Goal: Task Accomplishment & Management: Manage account settings

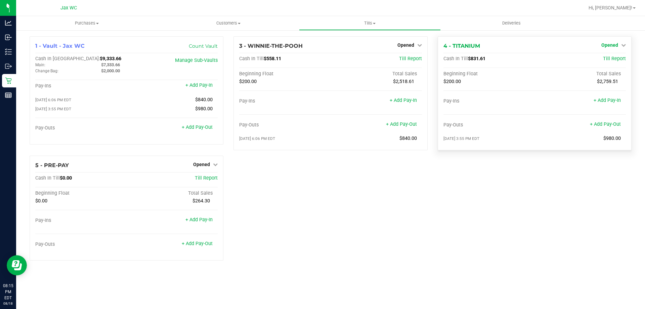
click at [619, 45] on link "Opened" at bounding box center [613, 44] width 25 height 5
click at [612, 58] on link "Close Till" at bounding box center [610, 58] width 18 height 5
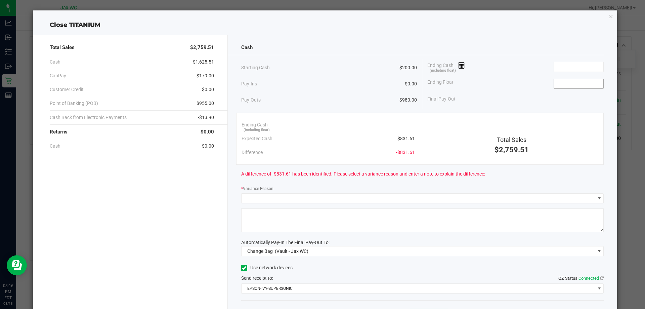
click at [579, 83] on input at bounding box center [578, 83] width 49 height 9
type input "$200.00"
click at [568, 67] on input at bounding box center [578, 66] width 49 height 9
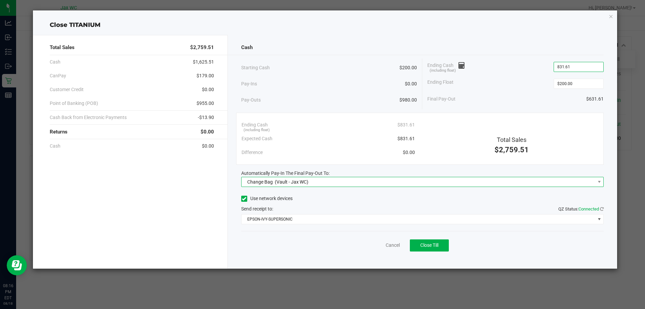
type input "$831.61"
click at [440, 179] on span "Change Bag (Vault - Jax WC)" at bounding box center [419, 181] width 354 height 9
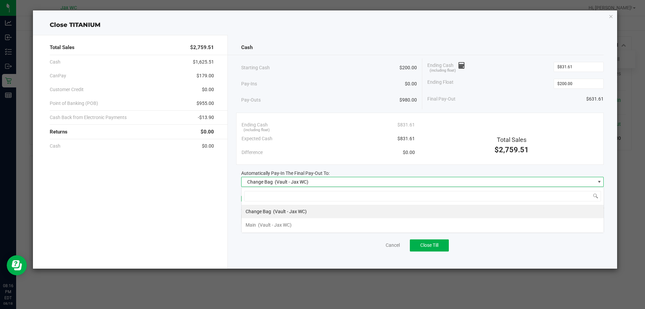
scroll to position [10, 362]
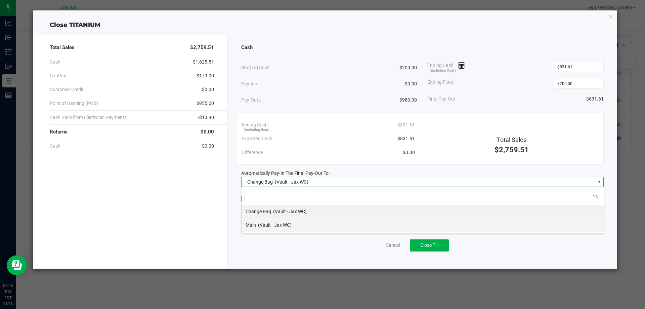
click at [342, 224] on li "Main (Vault - Jax WC)" at bounding box center [423, 224] width 362 height 13
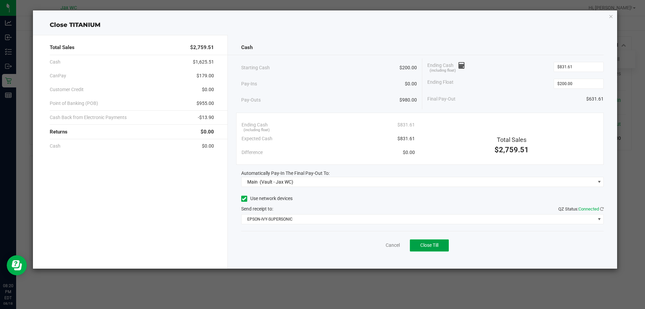
click at [441, 247] on button "Close Till" at bounding box center [429, 245] width 39 height 12
click at [380, 246] on link "Dismiss" at bounding box center [378, 245] width 16 height 7
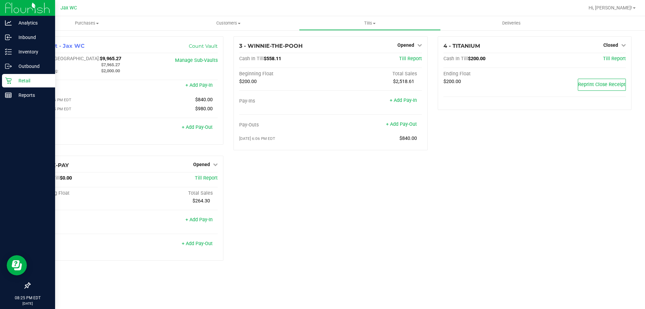
click at [29, 79] on p "Retail" at bounding box center [32, 81] width 40 height 8
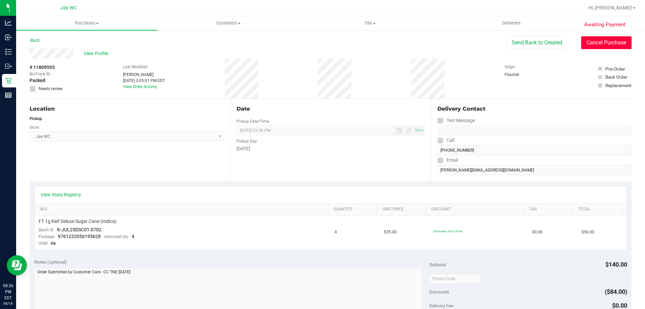
click at [600, 39] on button "Cancel Purchase" at bounding box center [606, 42] width 50 height 13
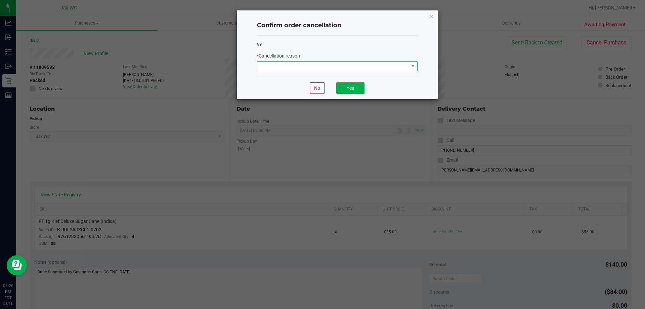
click at [402, 65] on span at bounding box center [333, 65] width 152 height 9
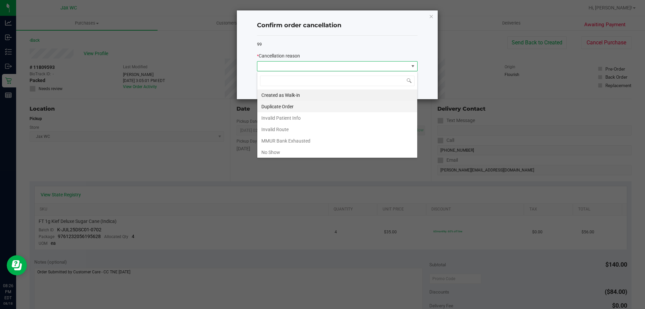
scroll to position [10, 161]
click at [286, 153] on li "No Show" at bounding box center [337, 151] width 160 height 11
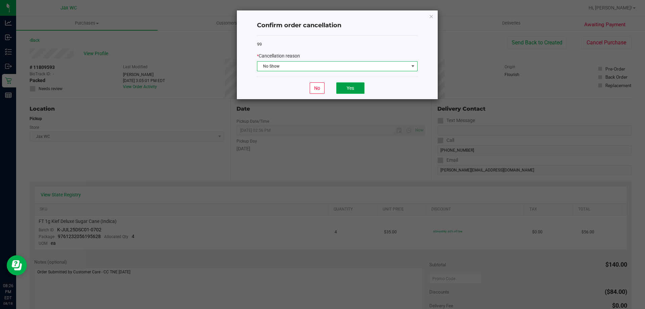
click at [348, 90] on button "Yes" at bounding box center [350, 87] width 28 height 11
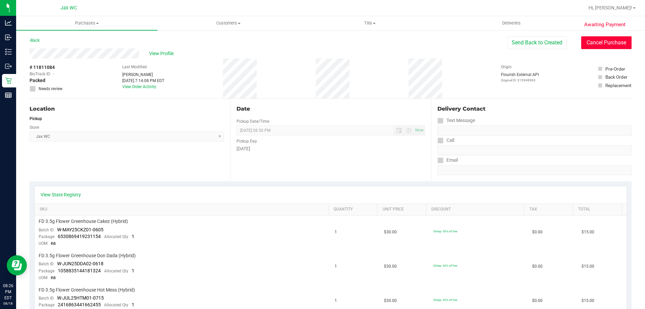
click at [596, 45] on button "Cancel Purchase" at bounding box center [606, 42] width 50 height 13
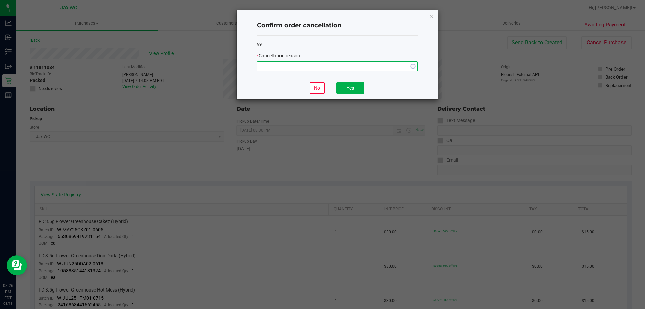
click at [406, 66] on span "NO DATA FOUND" at bounding box center [333, 65] width 152 height 9
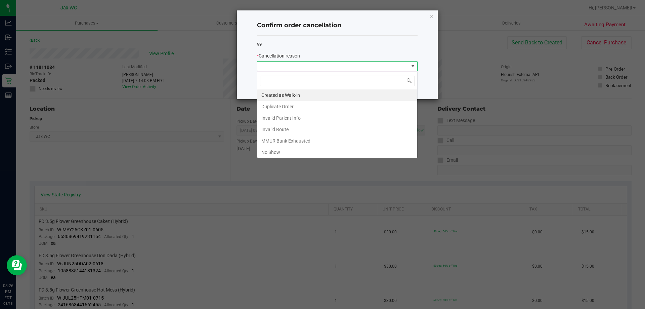
scroll to position [10, 161]
click at [320, 151] on li "No Show" at bounding box center [337, 151] width 160 height 11
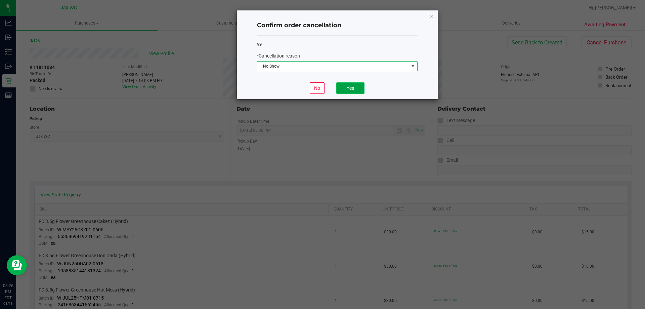
click at [348, 90] on button "Yes" at bounding box center [350, 87] width 28 height 11
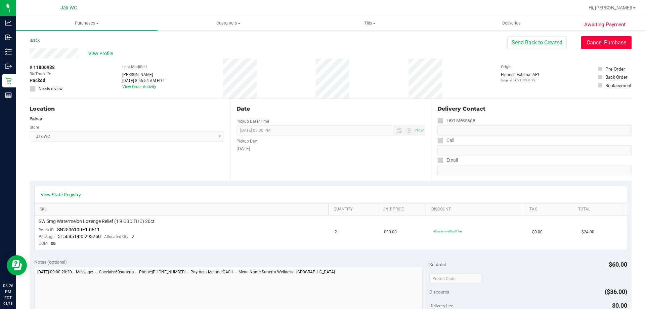
click at [588, 44] on button "Cancel Purchase" at bounding box center [606, 42] width 50 height 13
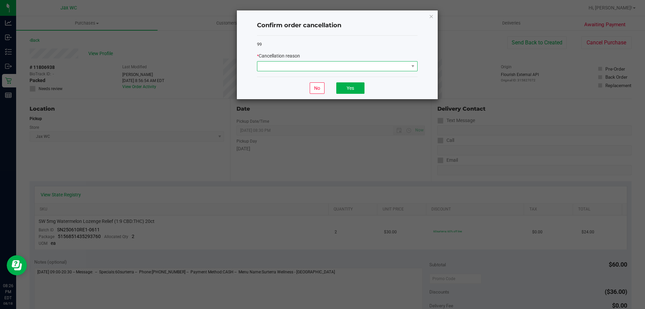
click at [362, 66] on span at bounding box center [333, 65] width 152 height 9
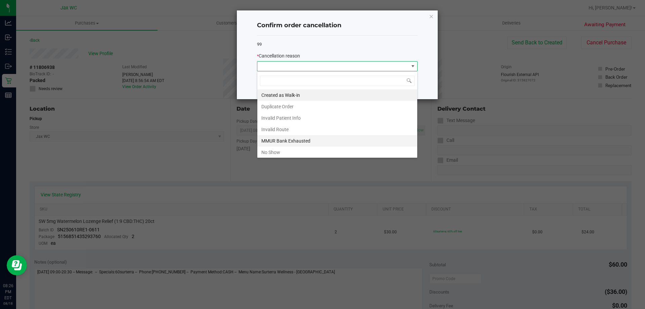
scroll to position [10, 161]
click at [306, 156] on li "No Show" at bounding box center [337, 151] width 160 height 11
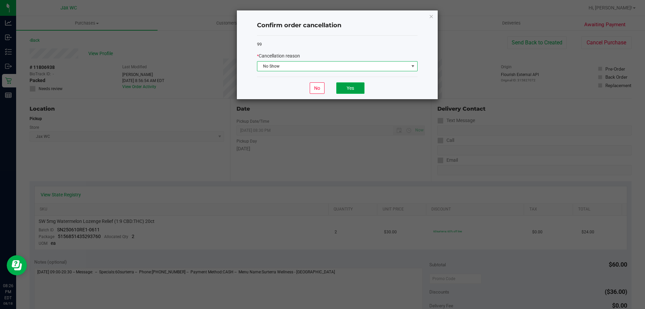
click at [342, 88] on button "Yes" at bounding box center [350, 87] width 28 height 11
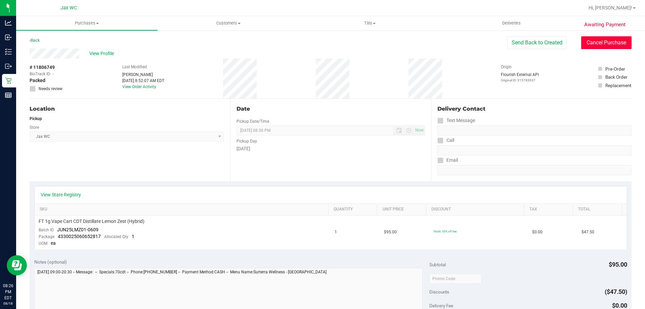
click at [592, 45] on button "Cancel Purchase" at bounding box center [606, 42] width 50 height 13
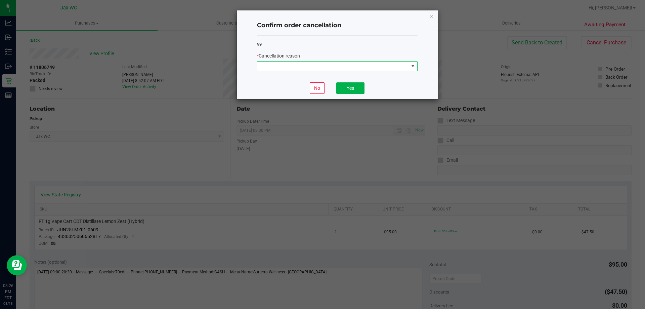
click at [407, 62] on span at bounding box center [333, 65] width 152 height 9
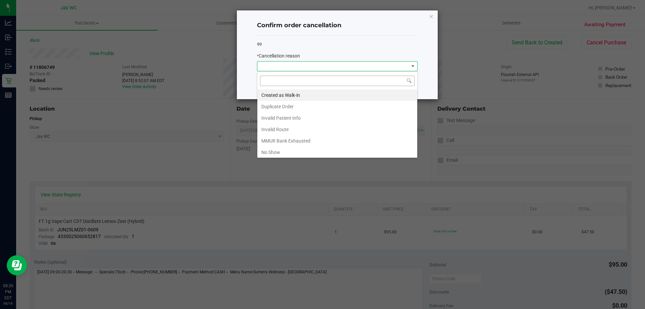
scroll to position [10, 161]
click at [337, 148] on li "No Show" at bounding box center [337, 151] width 160 height 11
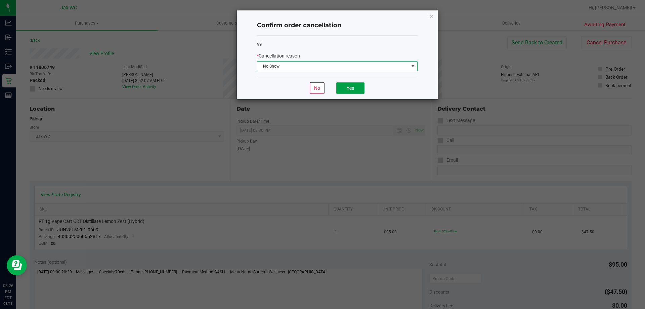
click at [348, 90] on button "Yes" at bounding box center [350, 87] width 28 height 11
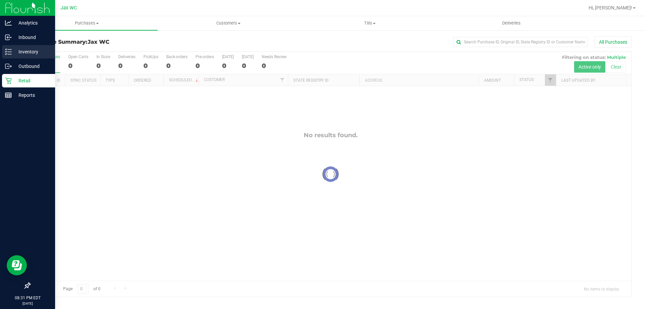
click at [29, 47] on div "Inventory" at bounding box center [28, 51] width 53 height 13
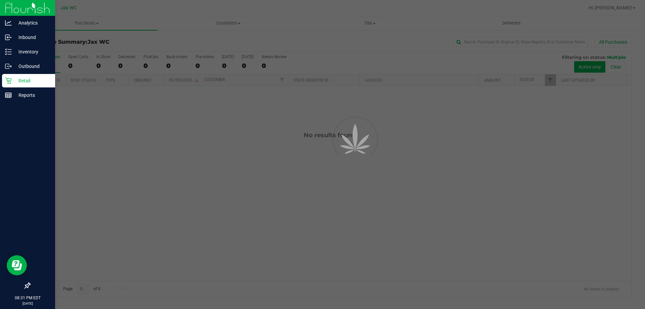
click at [29, 80] on p "Retail" at bounding box center [32, 81] width 40 height 8
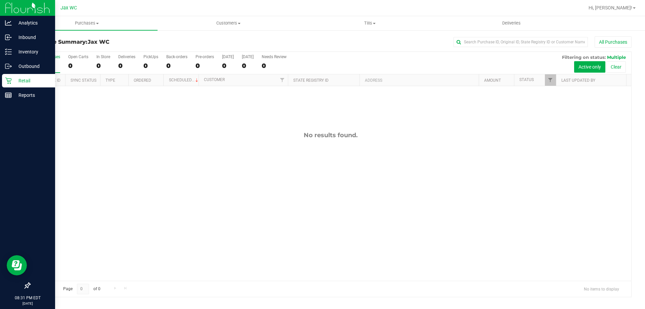
click at [30, 79] on p "Retail" at bounding box center [32, 81] width 40 height 8
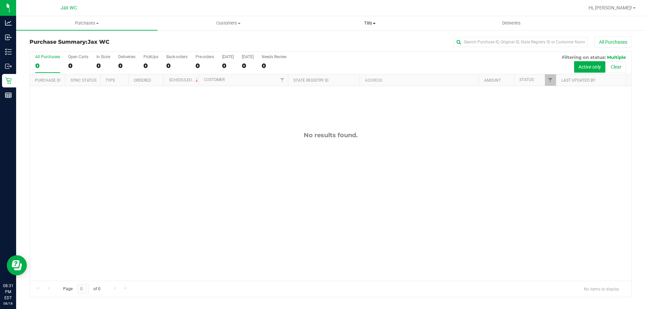
click at [370, 21] on span "Tills" at bounding box center [369, 23] width 141 height 6
click at [336, 40] on span "Manage tills" at bounding box center [321, 41] width 45 height 6
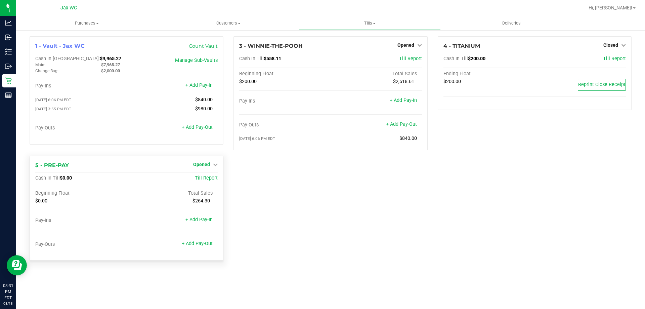
click at [208, 164] on span "Opened" at bounding box center [201, 164] width 17 height 5
click at [210, 178] on link "Close Till" at bounding box center [202, 178] width 18 height 5
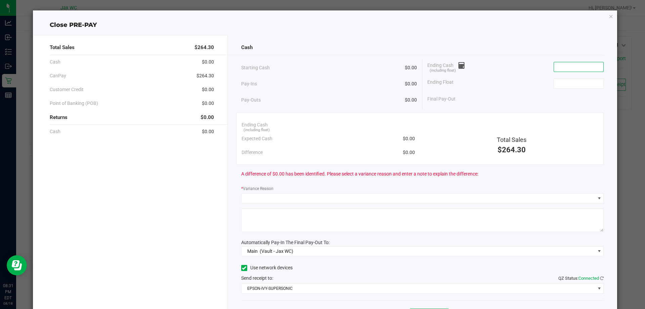
click at [554, 68] on input at bounding box center [578, 66] width 49 height 9
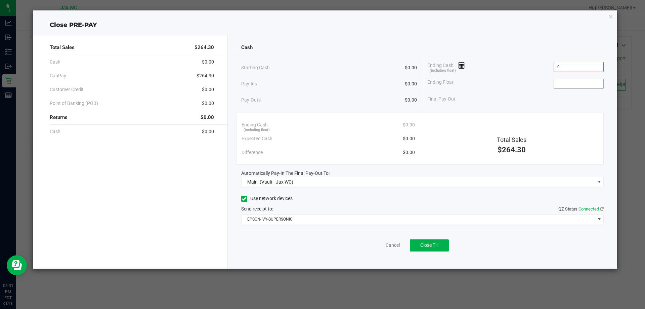
type input "$0.00"
click at [562, 83] on input at bounding box center [578, 83] width 49 height 9
type input "$0.00"
click at [438, 246] on span "Close Till" at bounding box center [429, 244] width 18 height 5
click at [372, 242] on link "Dismiss" at bounding box center [378, 245] width 16 height 7
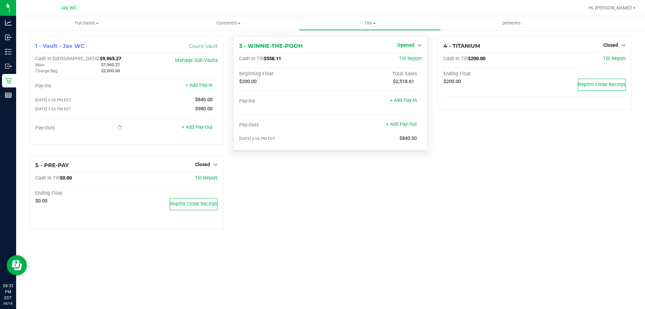
click at [417, 47] on icon at bounding box center [419, 45] width 5 height 5
click at [415, 59] on link "Close Till" at bounding box center [406, 58] width 18 height 5
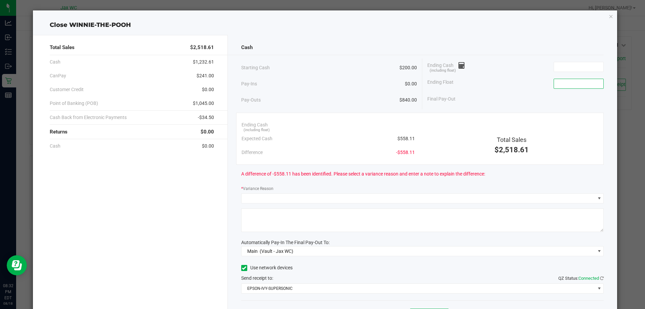
click at [563, 83] on input at bounding box center [578, 83] width 49 height 9
type input "$200.00"
click at [567, 67] on input at bounding box center [578, 66] width 49 height 9
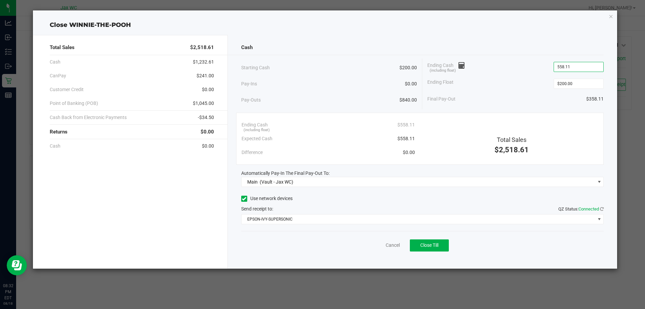
type input "$558.11"
click at [531, 67] on div "Ending Cash (including float) $558.11" at bounding box center [515, 66] width 176 height 17
click at [524, 101] on div "Final Pay-Out $358.11" at bounding box center [515, 99] width 176 height 14
click at [440, 250] on button "Close Till" at bounding box center [429, 245] width 39 height 12
click at [379, 244] on link "Dismiss" at bounding box center [378, 245] width 16 height 7
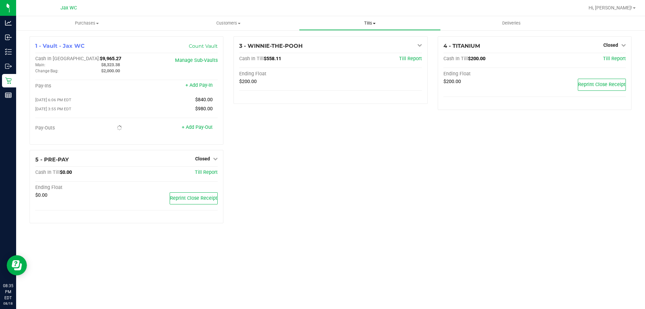
click at [375, 23] on span at bounding box center [374, 23] width 3 height 1
click at [352, 47] on span "Reconcile e-payments" at bounding box center [332, 49] width 67 height 6
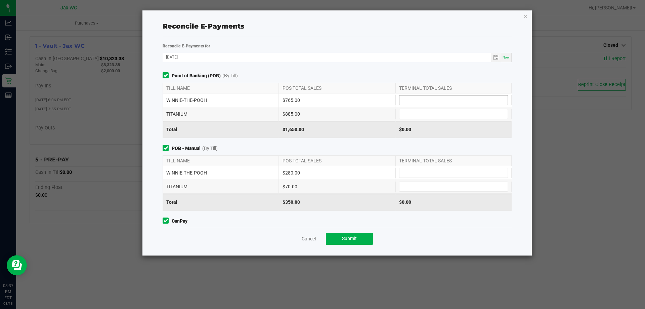
click at [461, 102] on input at bounding box center [453, 99] width 108 height 9
type input "$765.00"
click at [471, 117] on input at bounding box center [453, 113] width 108 height 9
type input "$885.00"
click at [422, 172] on input at bounding box center [453, 172] width 108 height 9
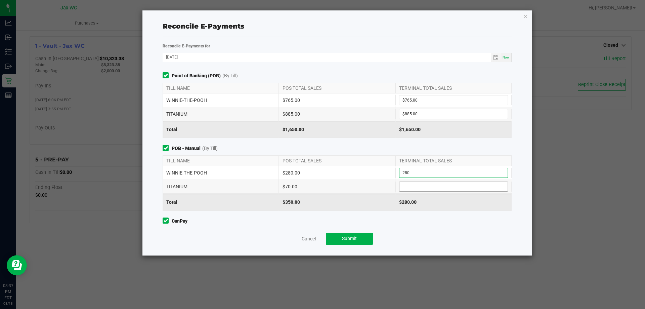
type input "$280.00"
click at [444, 184] on input at bounding box center [453, 186] width 108 height 9
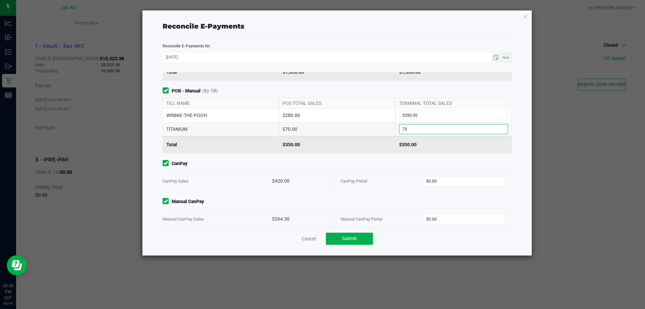
scroll to position [66, 0]
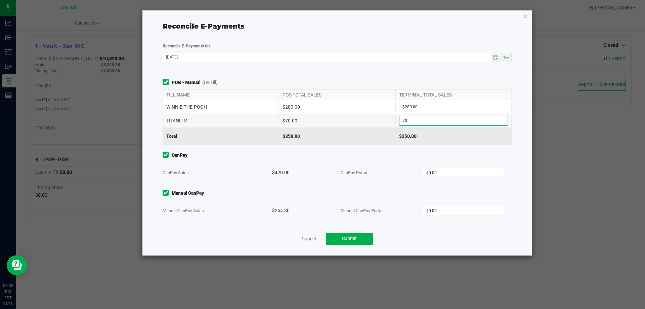
type input "$70.00"
click at [467, 181] on div "CanPay Portal $0.00" at bounding box center [423, 172] width 164 height 20
click at [466, 176] on input "0" at bounding box center [464, 172] width 82 height 9
type input "$420.00"
click at [464, 213] on input "0" at bounding box center [464, 210] width 82 height 9
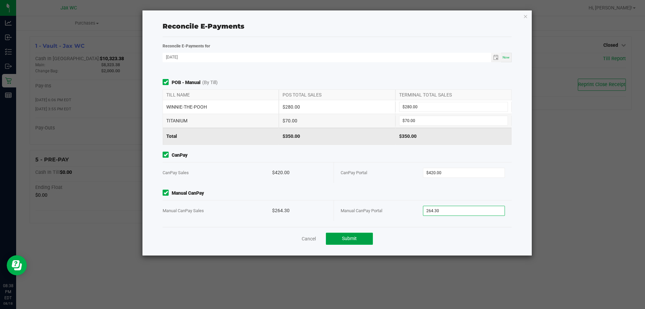
type input "$264.30"
click at [342, 239] on span "Submit" at bounding box center [349, 237] width 15 height 5
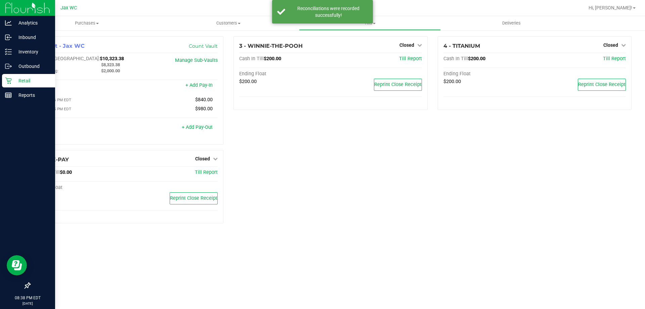
click at [10, 82] on icon at bounding box center [8, 81] width 6 height 6
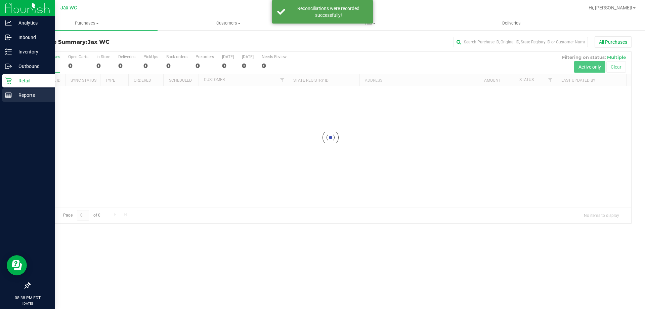
click at [15, 91] on div "Reports" at bounding box center [28, 94] width 53 height 13
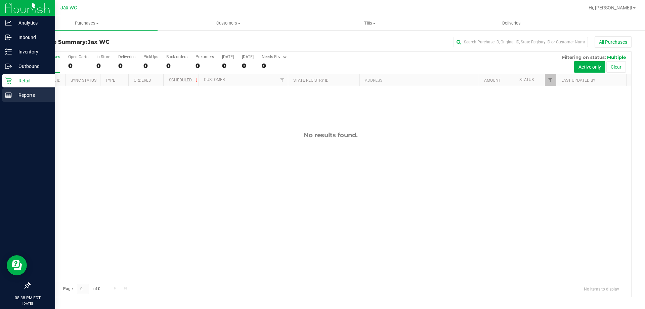
click at [15, 91] on div "Reports" at bounding box center [28, 94] width 53 height 13
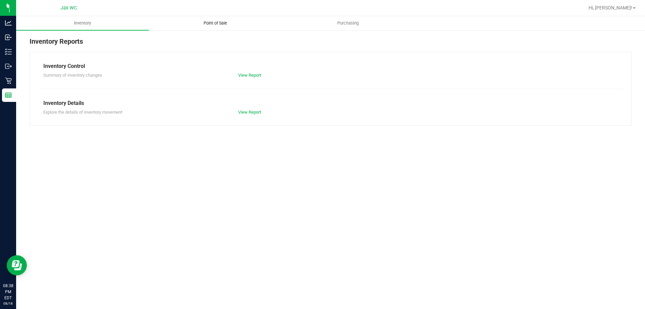
click at [216, 24] on span "Point of Sale" at bounding box center [216, 23] width 42 height 6
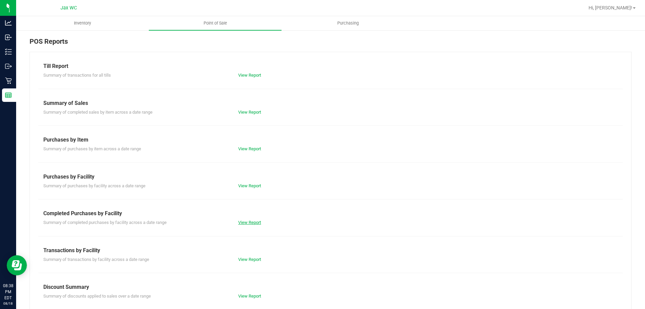
click at [247, 223] on link "View Report" at bounding box center [249, 222] width 23 height 5
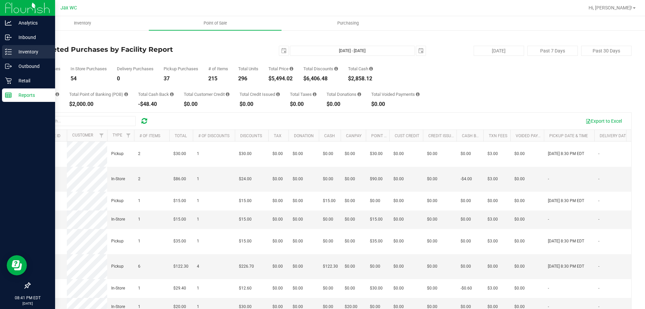
click at [9, 55] on icon at bounding box center [8, 51] width 7 height 7
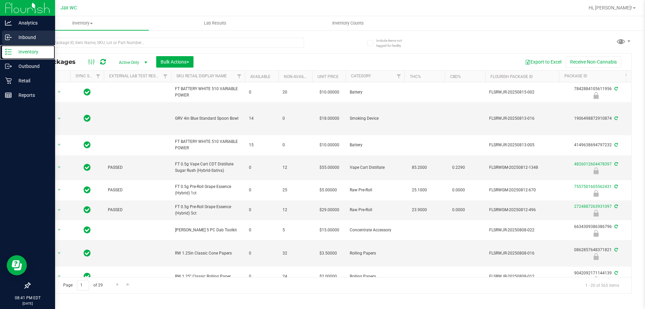
click at [0, 45] on link "Inventory" at bounding box center [27, 52] width 55 height 14
click at [34, 77] on p "Retail" at bounding box center [32, 81] width 40 height 8
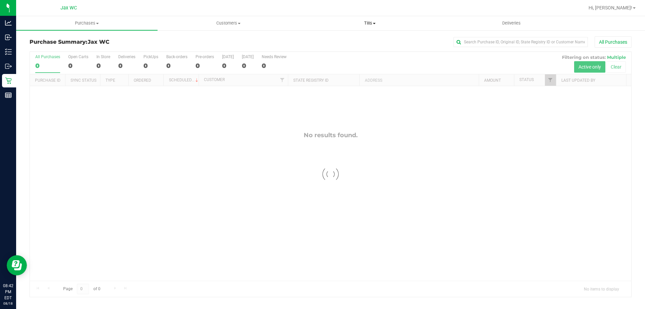
click at [368, 24] on span "Tills" at bounding box center [369, 23] width 141 height 6
click at [358, 41] on li "Manage tills" at bounding box center [369, 41] width 141 height 8
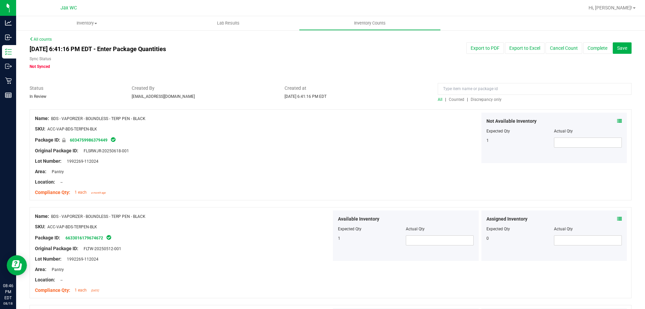
click at [488, 98] on span "Discrepancy only" at bounding box center [486, 99] width 31 height 5
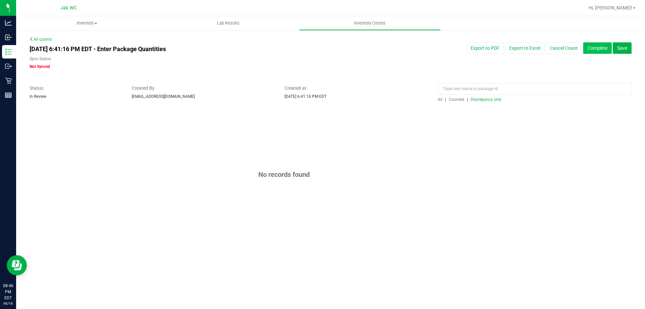
click at [592, 45] on button "Complete" at bounding box center [597, 47] width 29 height 11
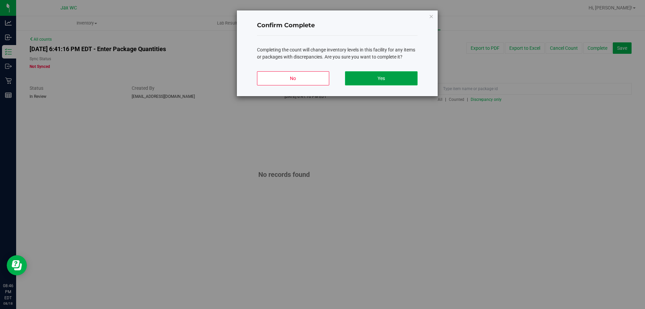
click at [373, 77] on button "Yes" at bounding box center [381, 78] width 72 height 14
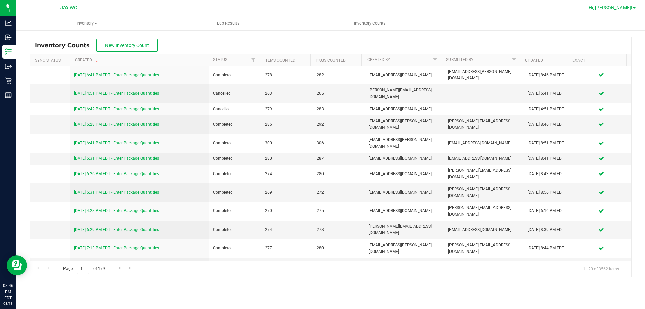
click at [631, 7] on span "Hi, [PERSON_NAME]!" at bounding box center [611, 7] width 44 height 5
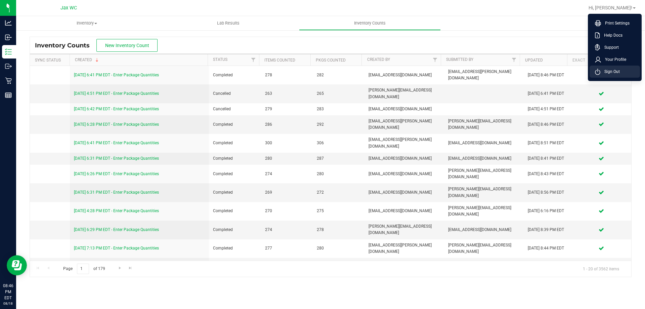
click at [628, 68] on li "Sign Out" at bounding box center [615, 72] width 50 height 12
